Goal: Book appointment/travel/reservation

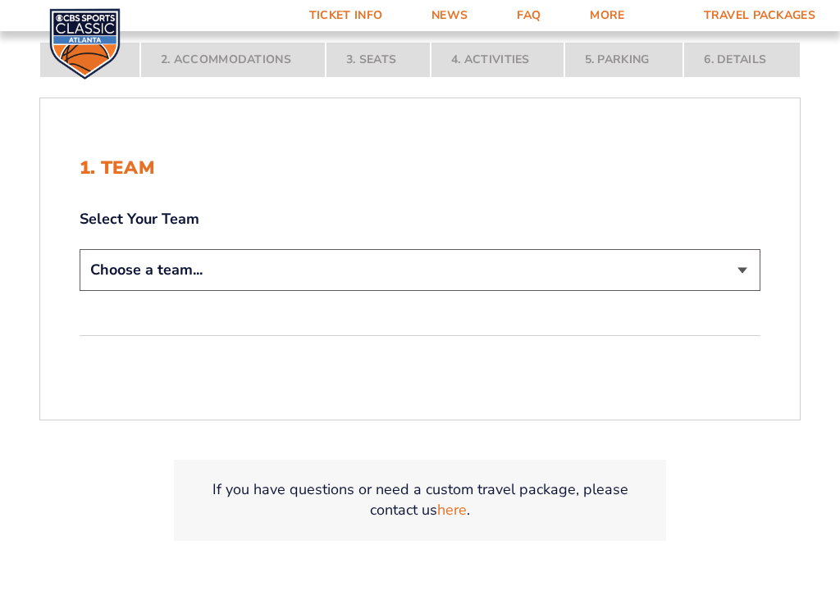
scroll to position [330, 0]
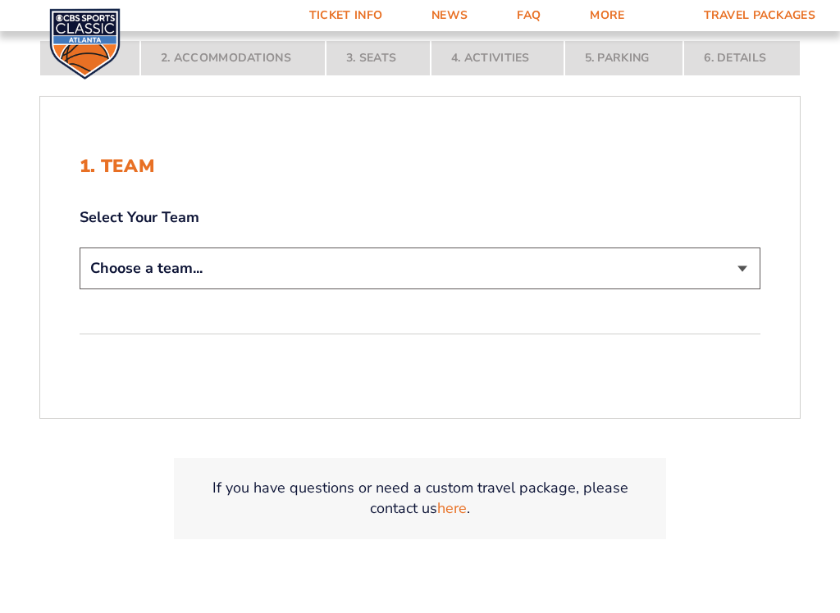
click at [739, 271] on select "Choose a team... [US_STATE] Wildcats [US_STATE] State Buckeyes [US_STATE] Tar H…" at bounding box center [420, 269] width 681 height 42
select select "12956"
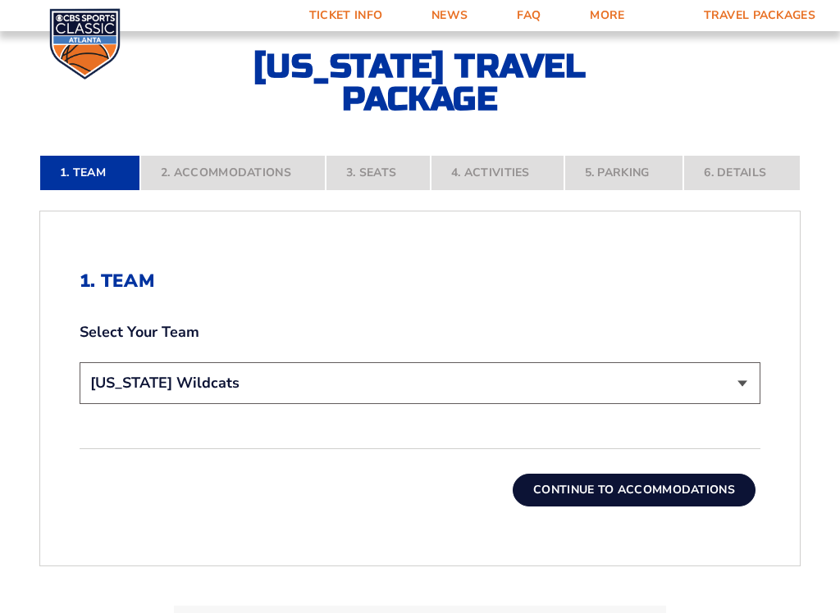
click at [675, 487] on button "Continue To Accommodations" at bounding box center [633, 490] width 243 height 33
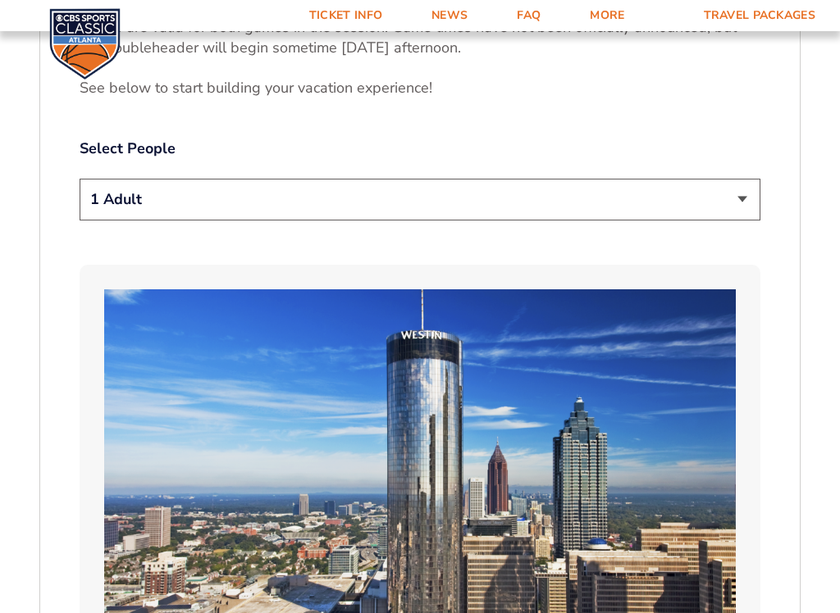
scroll to position [904, 0]
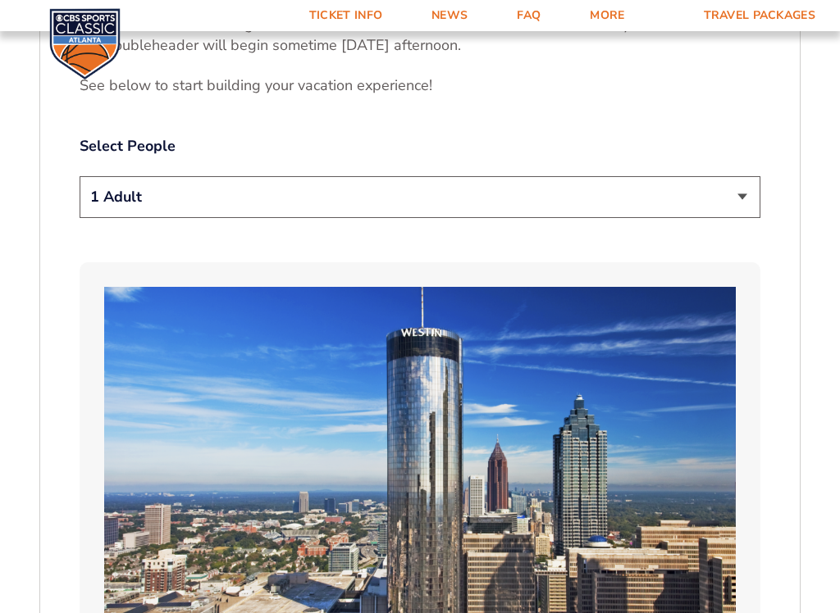
click at [736, 200] on select "1 Adult 2 Adults 3 Adults 4 Adults 2 Adults + 1 Child 2 Adults + 2 Children 2 A…" at bounding box center [420, 197] width 681 height 42
select select "2 Adults"
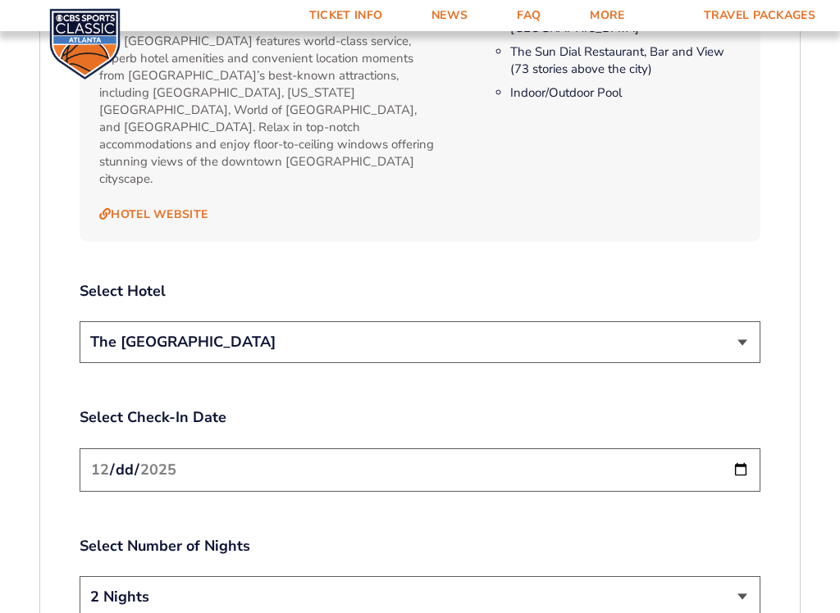
scroll to position [1787, 0]
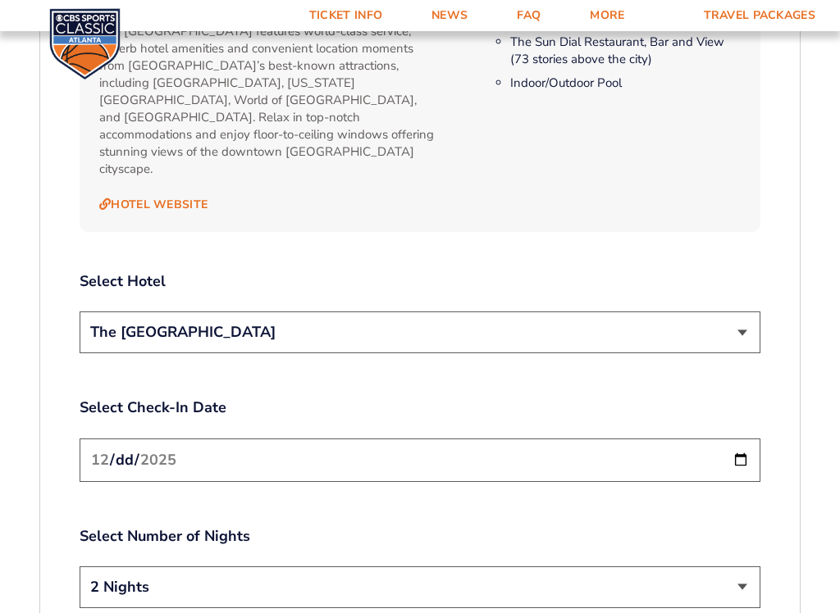
click at [745, 312] on select "The [GEOGRAPHIC_DATA]" at bounding box center [420, 333] width 681 height 42
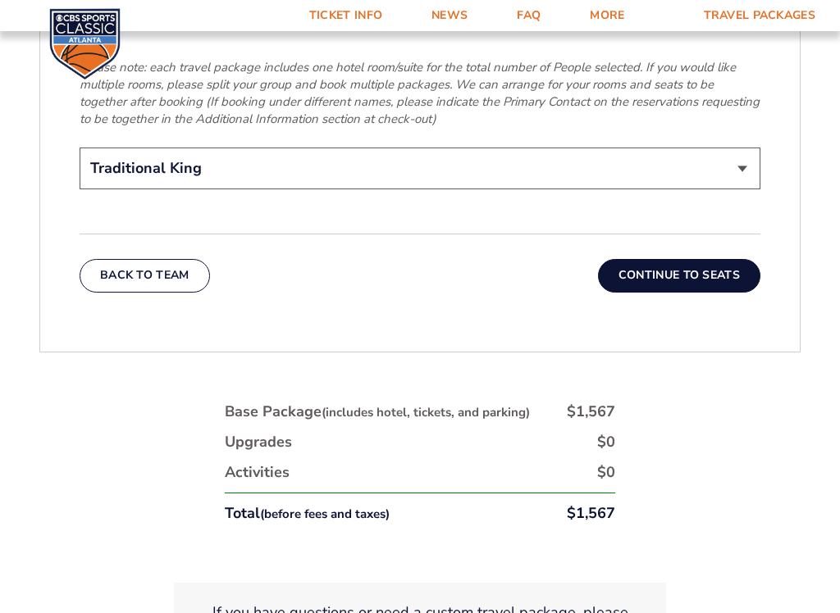
scroll to position [2760, 0]
click at [704, 260] on button "Continue To Seats" at bounding box center [679, 276] width 162 height 33
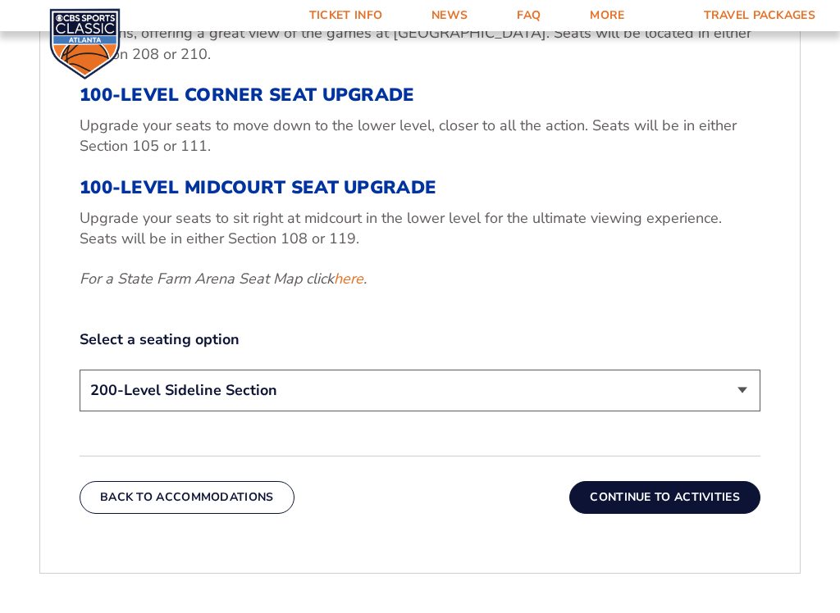
scroll to position [686, 0]
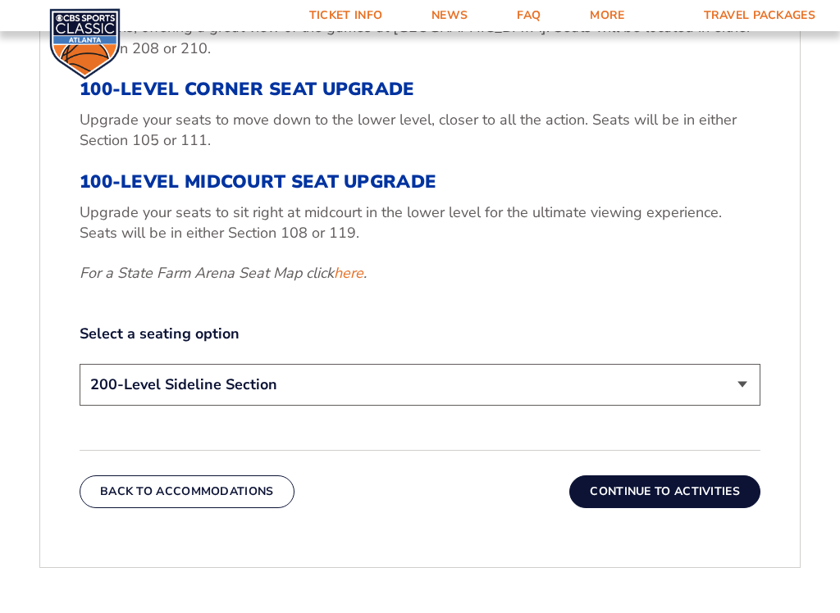
click at [347, 268] on link "here" at bounding box center [349, 273] width 30 height 20
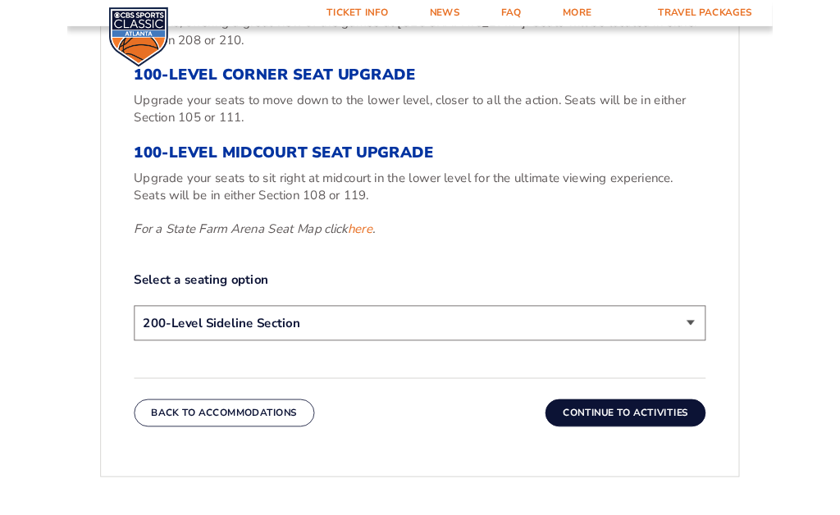
scroll to position [739, 0]
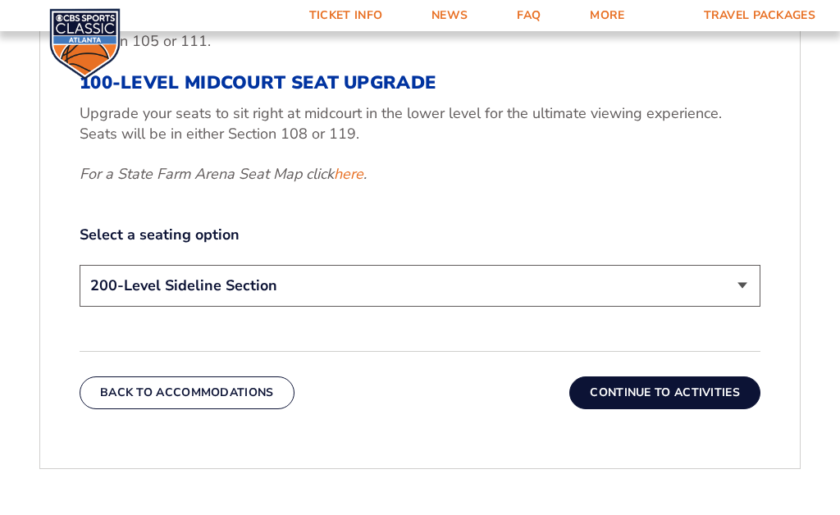
click at [745, 289] on select "200-Level Sideline Section 100-Level Corner Seat Upgrade (+$120 per person) 100…" at bounding box center [420, 286] width 681 height 42
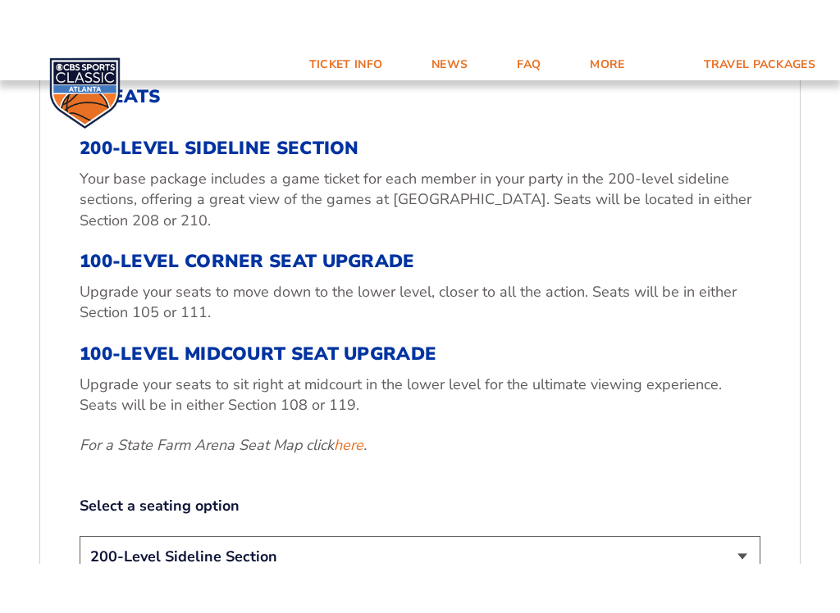
scroll to position [644, 0]
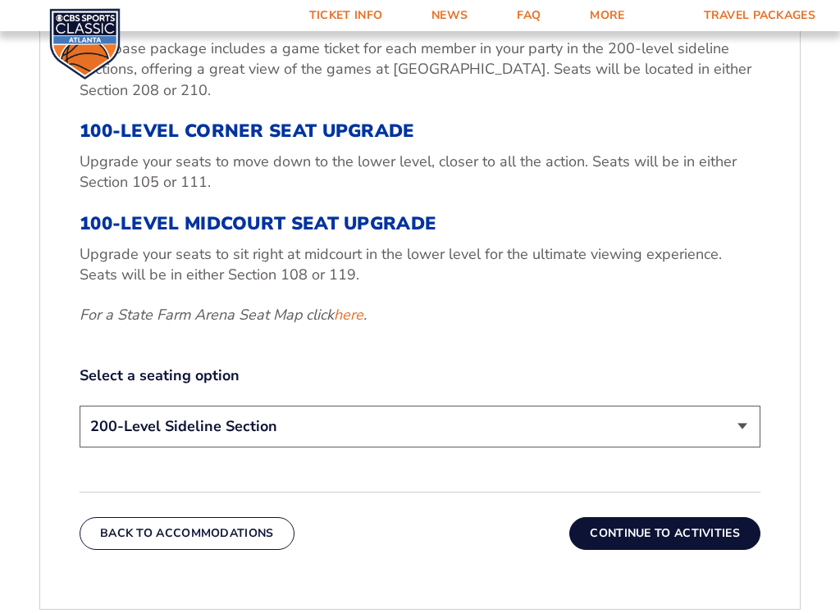
click at [349, 316] on link "here" at bounding box center [349, 315] width 30 height 20
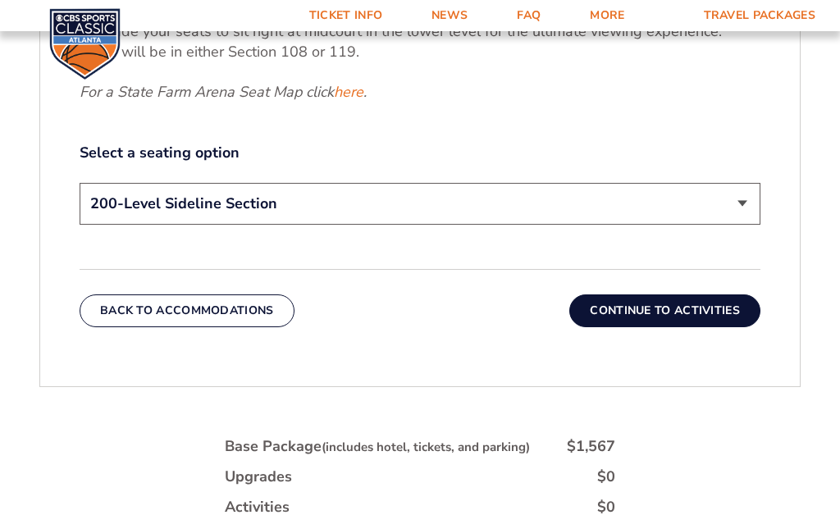
scroll to position [820, 0]
click at [745, 207] on select "200-Level Sideline Section 100-Level Corner Seat Upgrade (+$120 per person) 100…" at bounding box center [420, 205] width 681 height 42
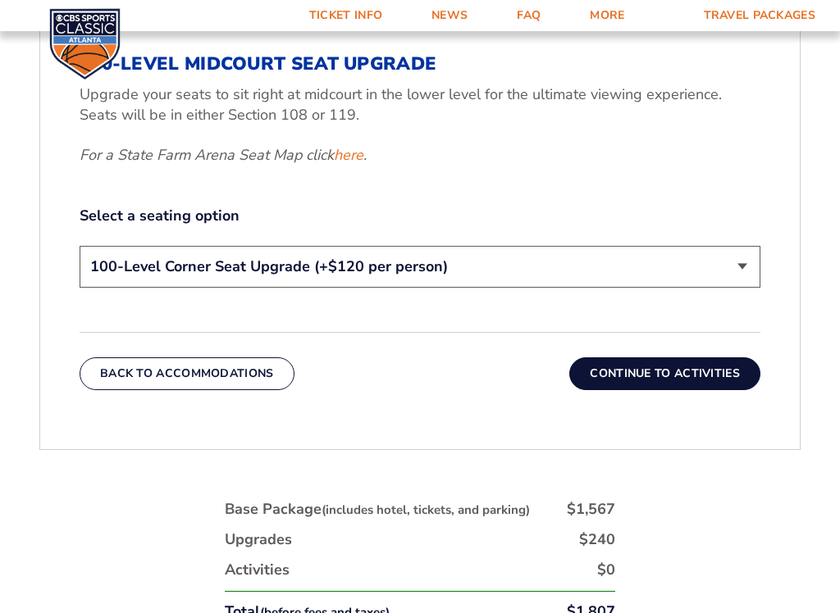
scroll to position [801, 0]
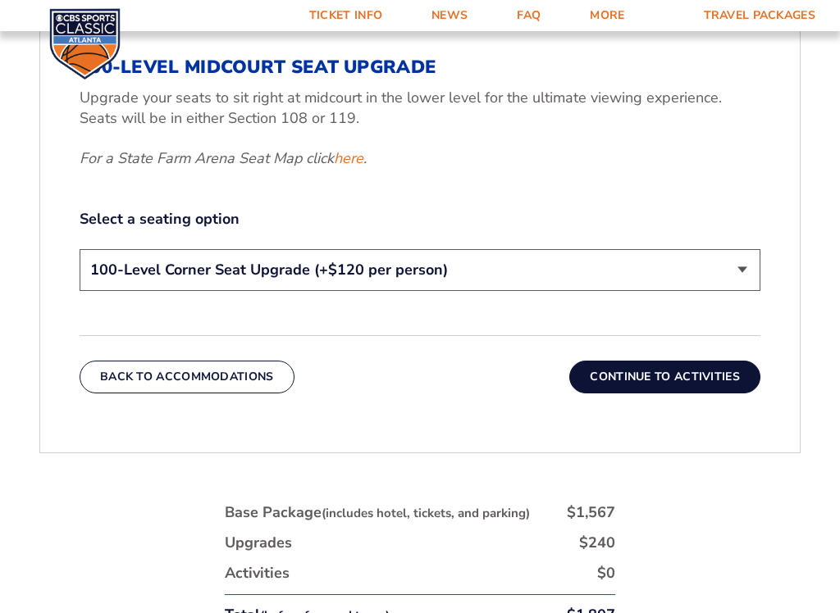
click at [741, 269] on select "200-Level Sideline Section 100-Level Corner Seat Upgrade (+$120 per person) 100…" at bounding box center [420, 270] width 681 height 42
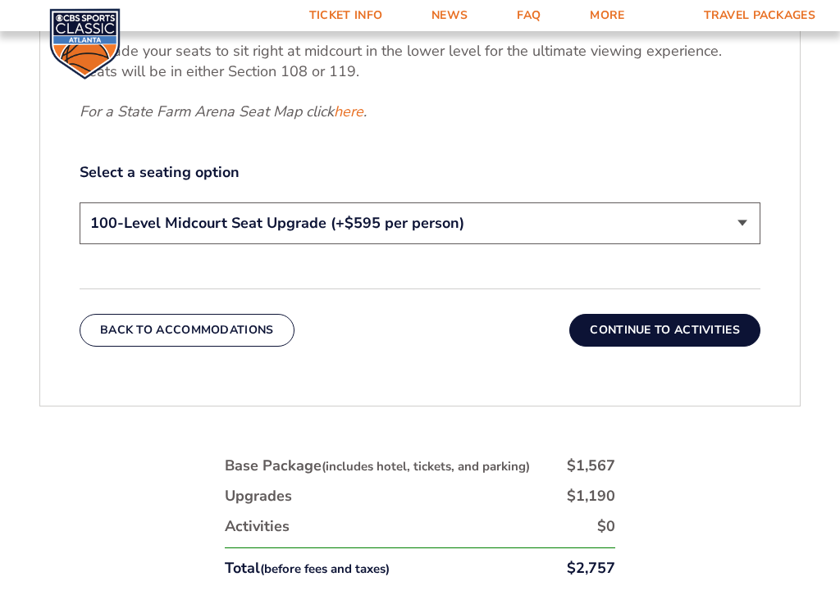
scroll to position [843, 0]
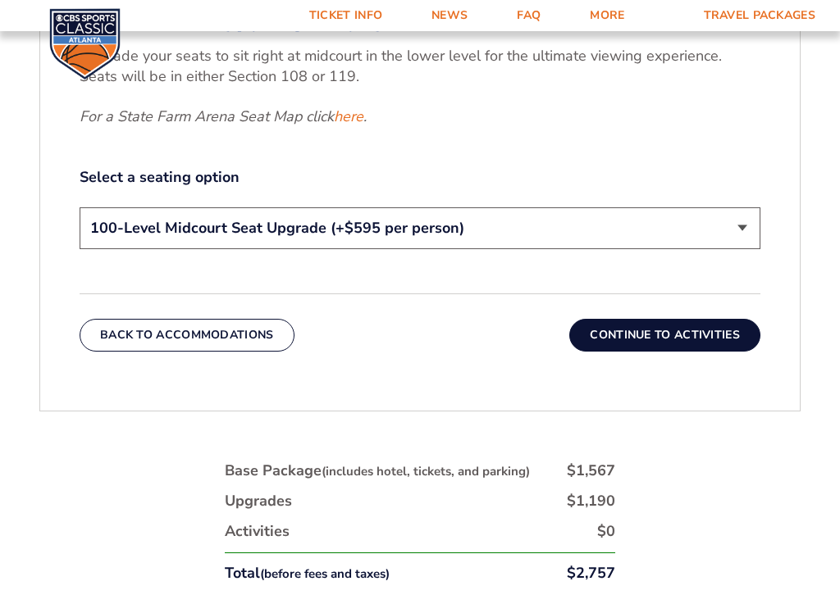
click at [746, 225] on select "200-Level Sideline Section 100-Level Corner Seat Upgrade (+$120 per person) 100…" at bounding box center [420, 228] width 681 height 42
select select "100-Level Corner Seat Upgrade"
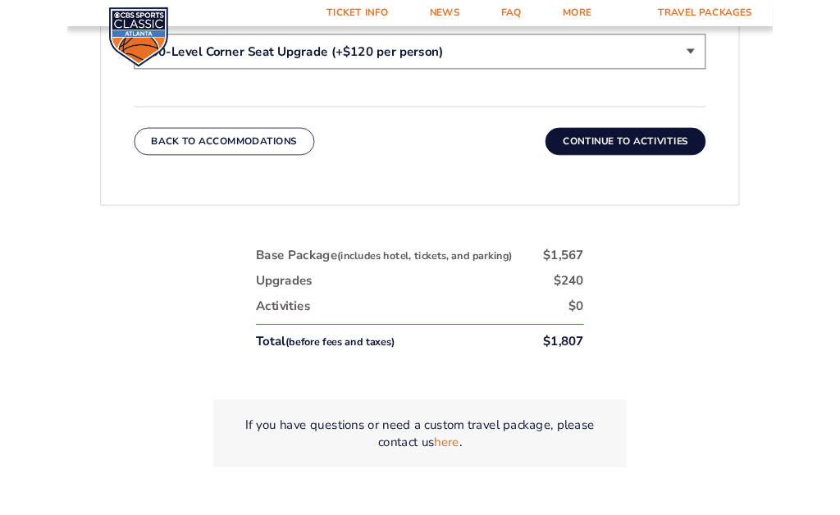
scroll to position [994, 0]
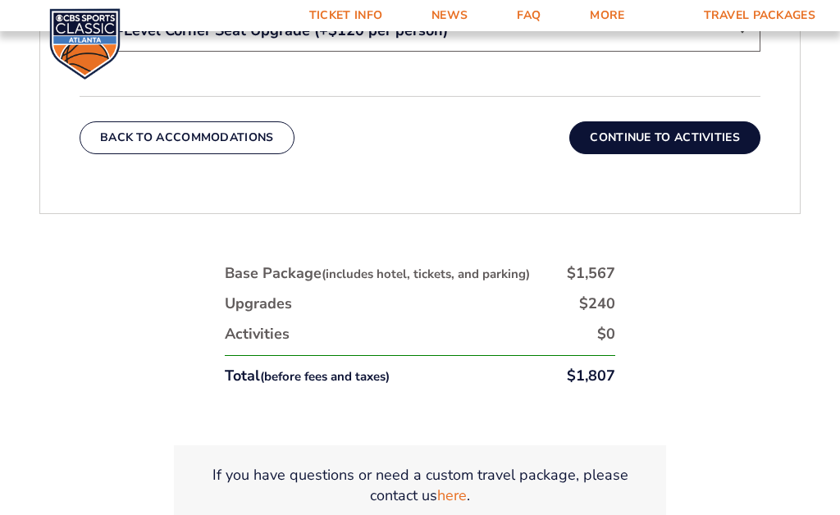
click at [671, 132] on button "Continue To Activities" at bounding box center [664, 137] width 191 height 33
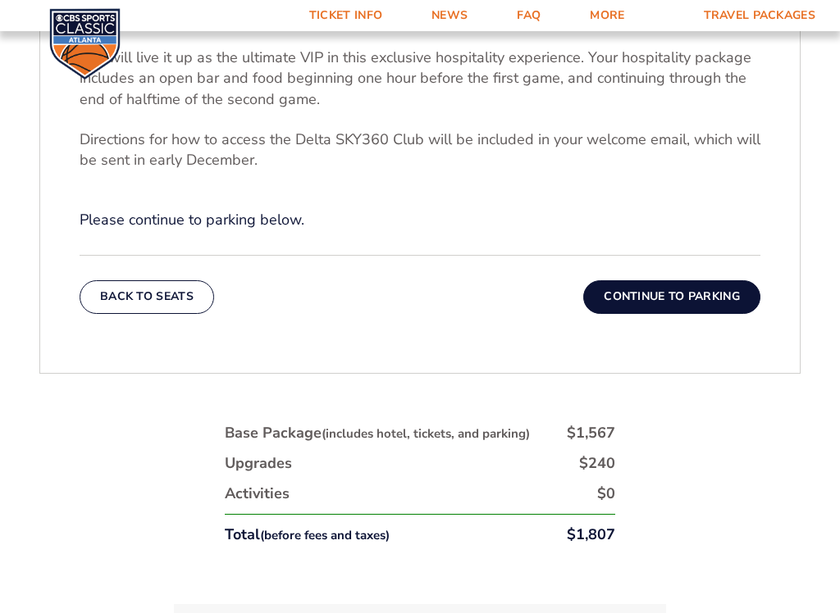
scroll to position [673, 0]
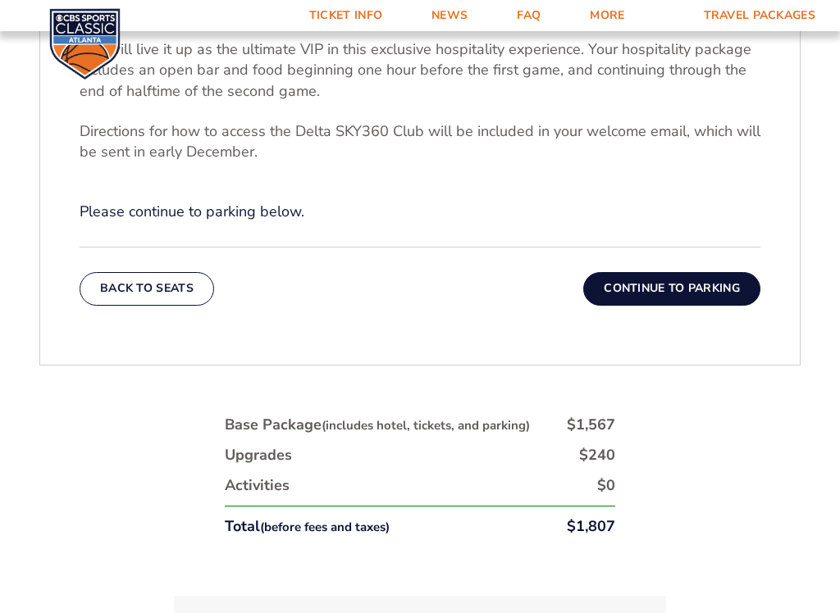
click at [694, 290] on button "Continue To Parking" at bounding box center [671, 288] width 177 height 33
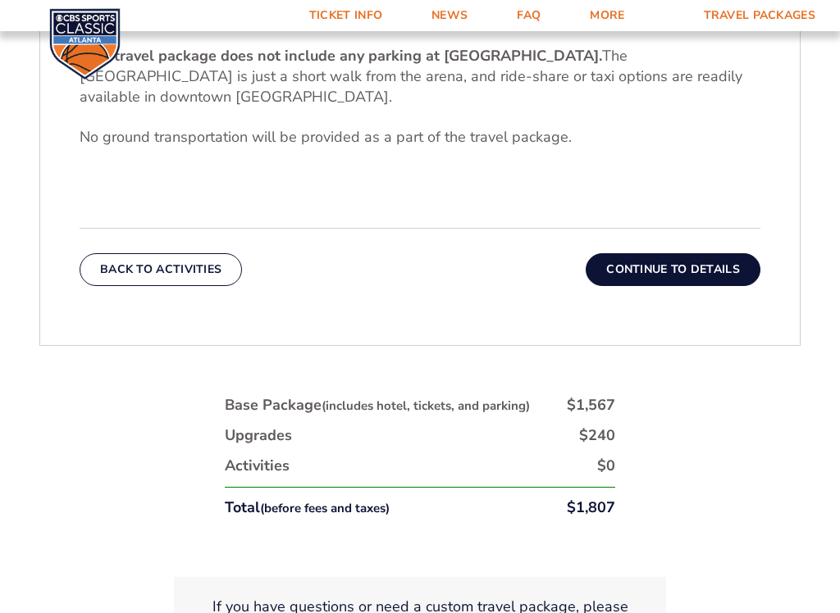
scroll to position [607, 0]
click at [710, 276] on button "Continue To Details" at bounding box center [672, 269] width 175 height 33
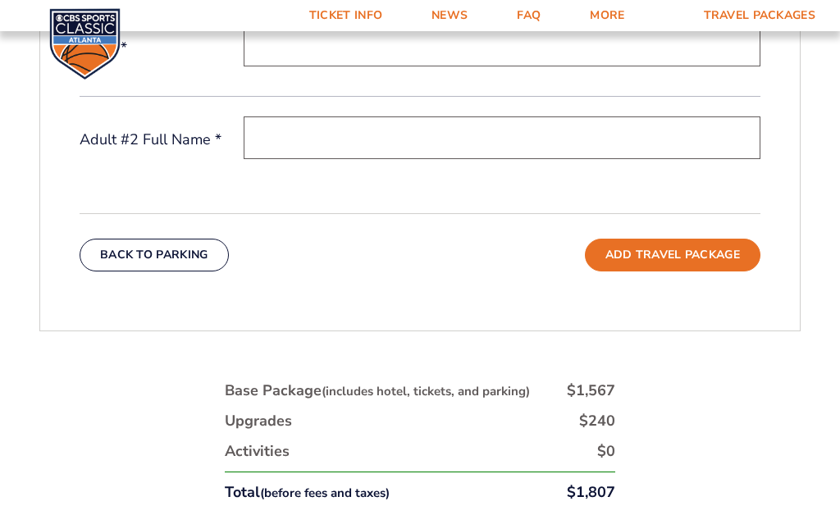
scroll to position [563, 0]
